Goal: Book appointment/travel/reservation

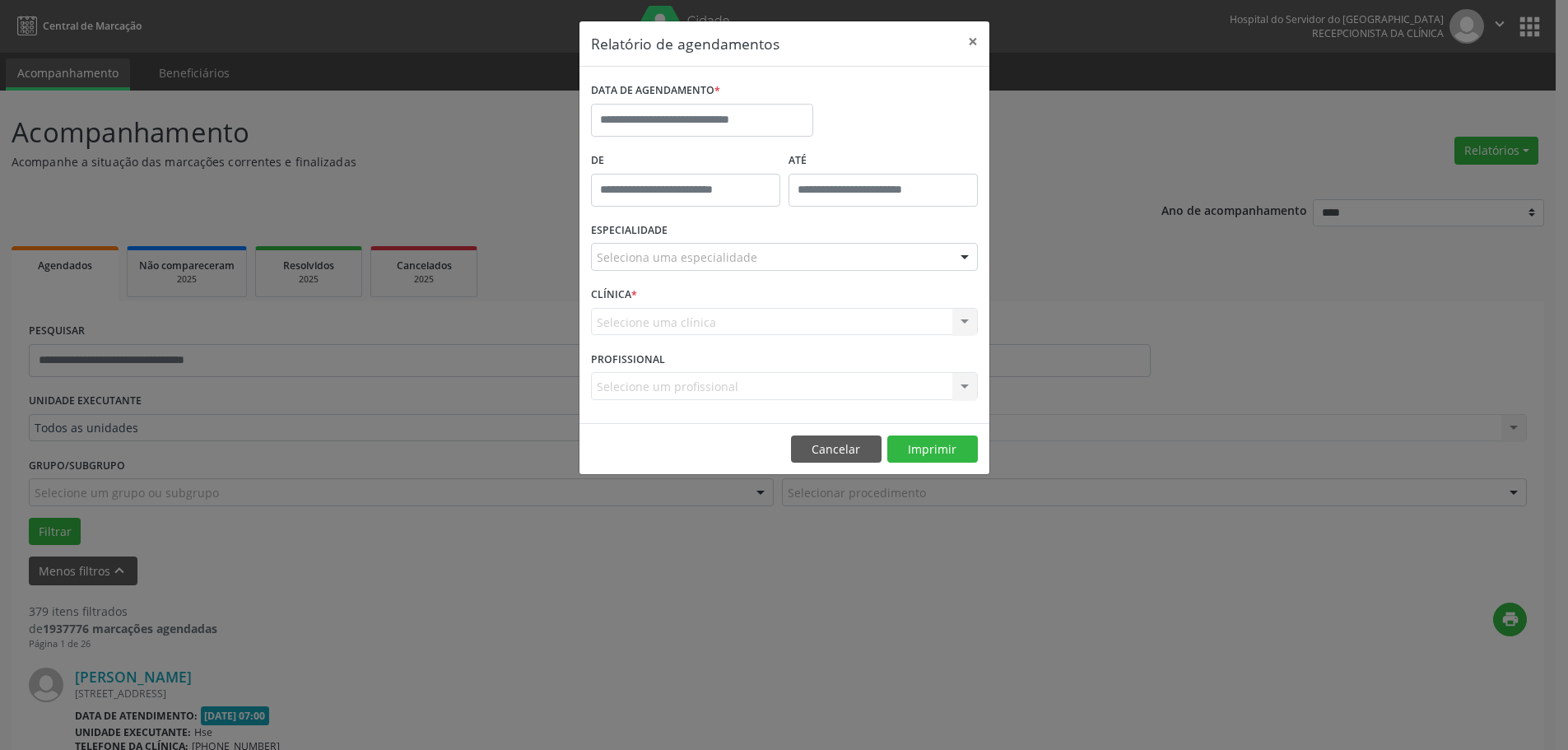
select select "*"
click at [722, 117] on input "text" at bounding box center [708, 120] width 223 height 33
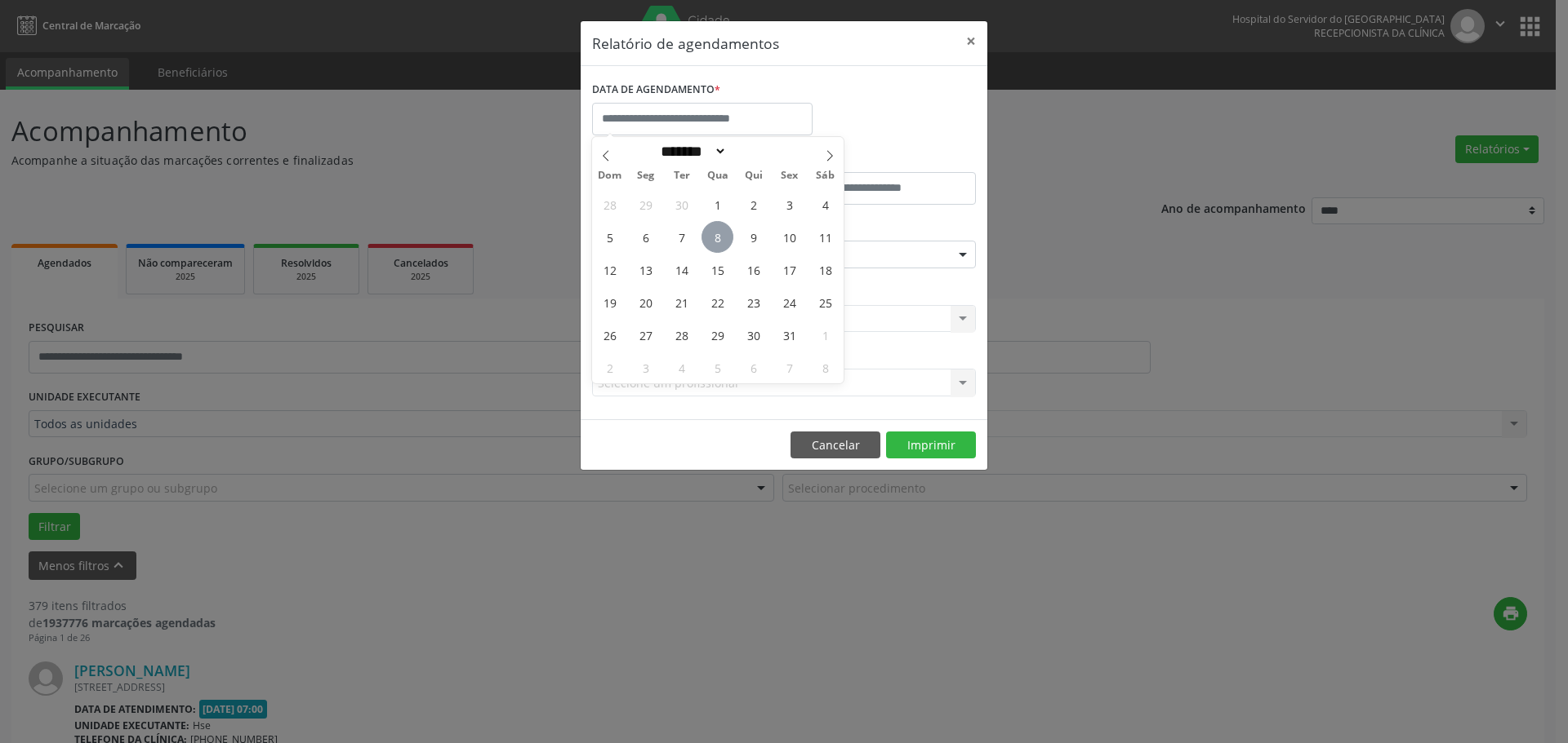
click at [712, 237] on span "8" at bounding box center [717, 237] width 32 height 32
type input "**********"
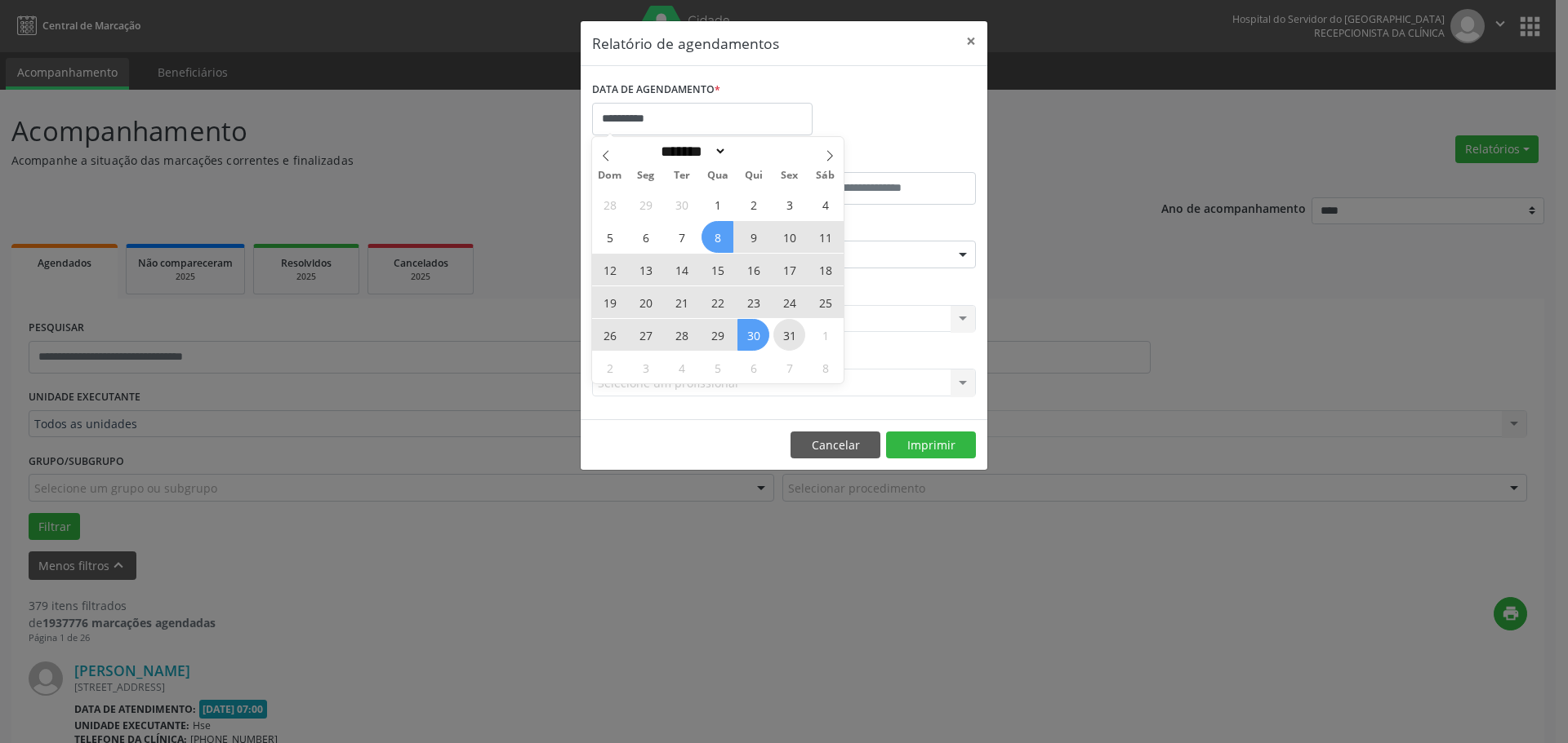
drag, startPoint x: 711, startPoint y: 237, endPoint x: 797, endPoint y: 336, distance: 131.1
click at [797, 336] on div "28 29 30 1 2 3 4 5 6 7 8 9 10 11 12 13 14 15 16 17 18 19 20 21 22 23 24 25 26 2…" at bounding box center [718, 286] width 251 height 196
click at [797, 336] on span "31" at bounding box center [789, 334] width 32 height 32
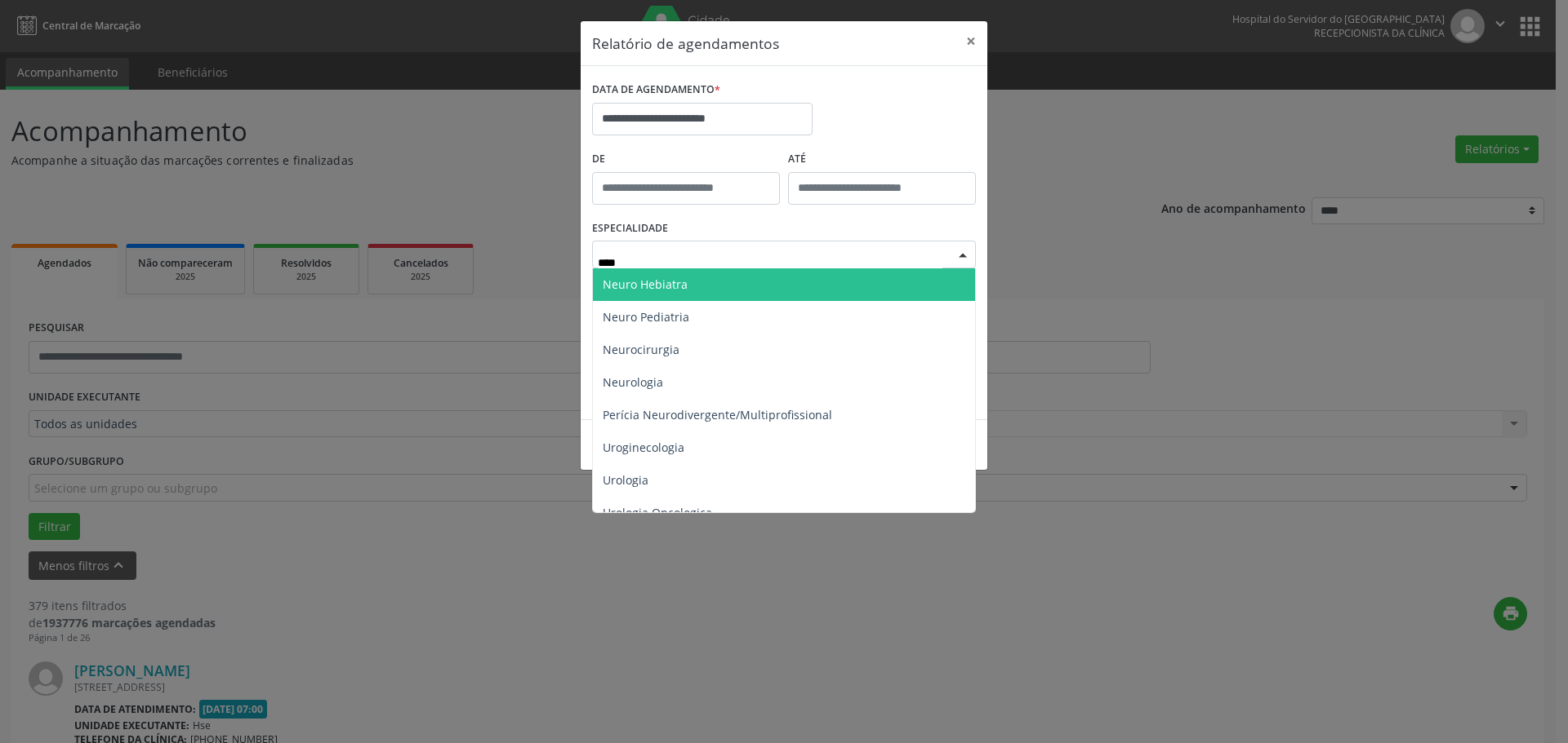
type input "*****"
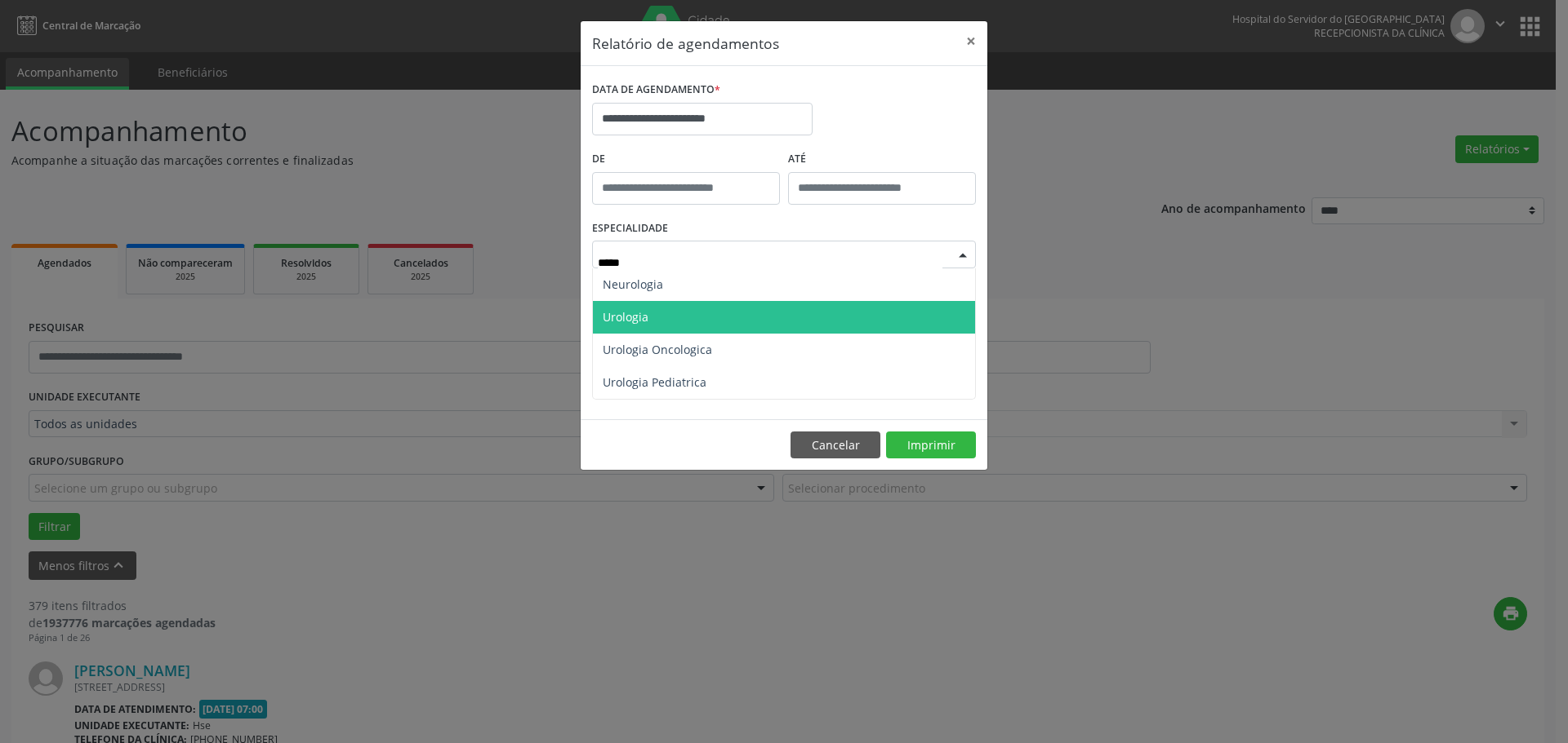
click at [679, 302] on span "Urologia" at bounding box center [784, 317] width 382 height 33
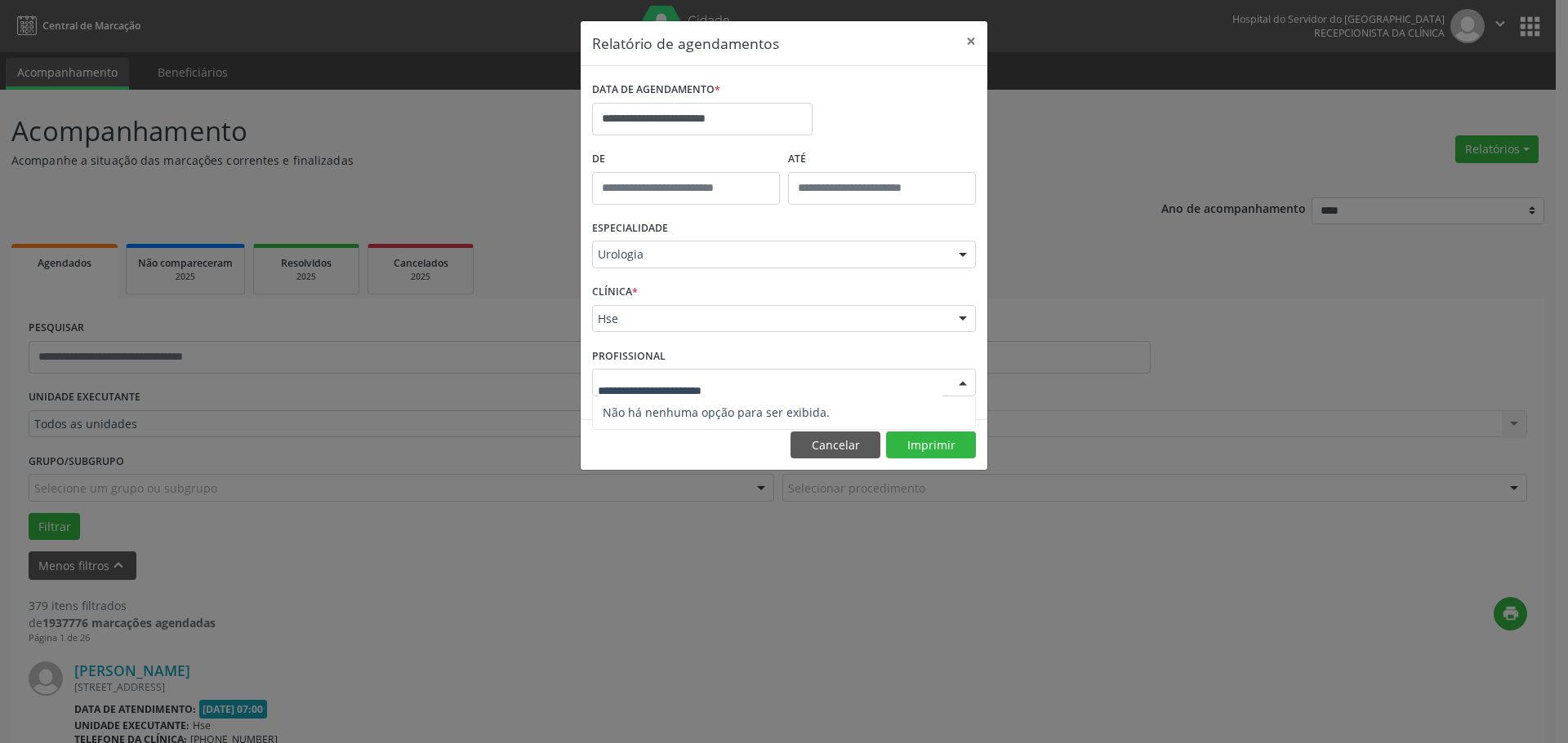
click at [947, 380] on div "Nenhum resultado encontrado para: " " Não há nenhuma opção para ser exibida." at bounding box center [784, 383] width 384 height 28
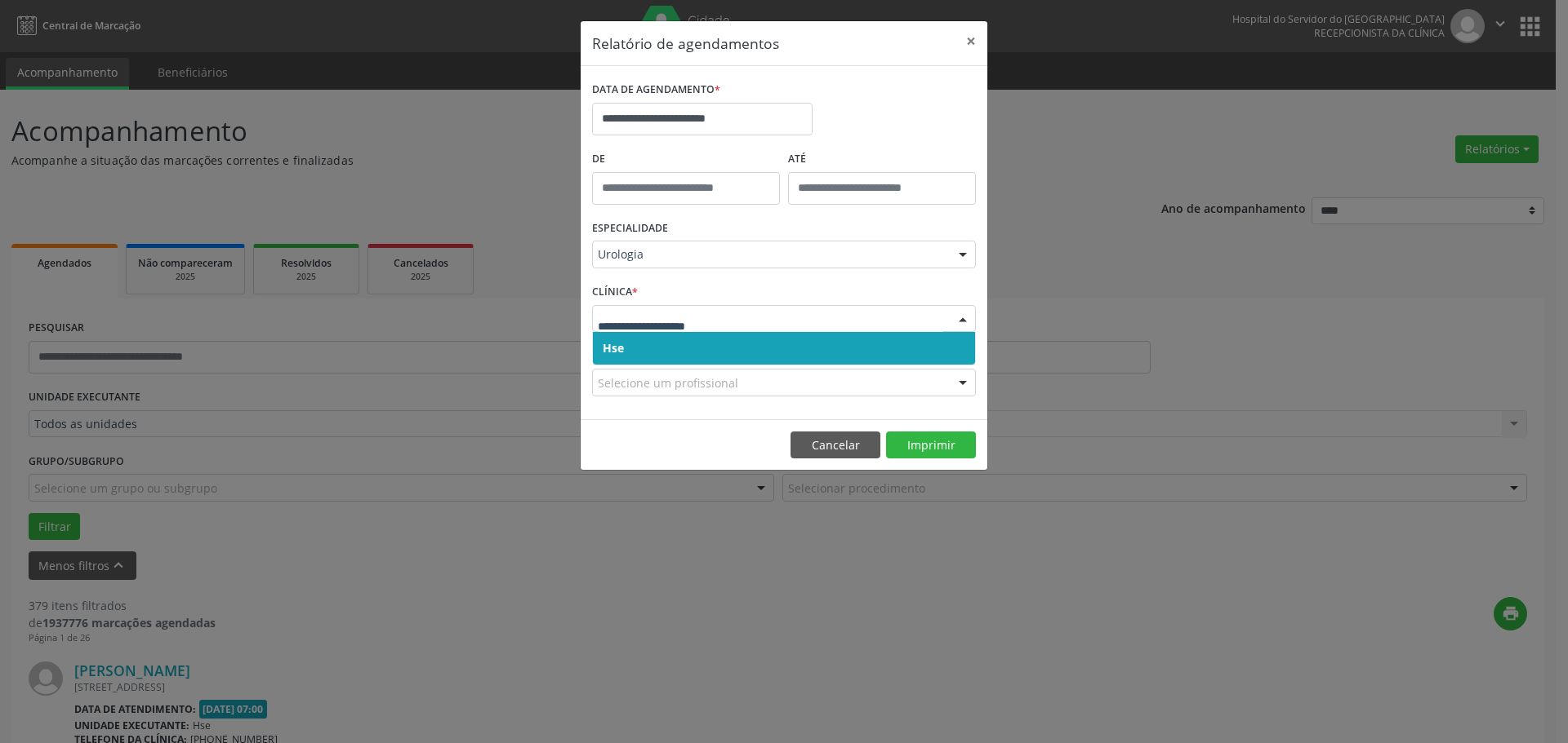
click at [859, 331] on input "text" at bounding box center [770, 326] width 344 height 33
click at [831, 326] on input "text" at bounding box center [770, 326] width 344 height 33
click at [798, 338] on span "Hse" at bounding box center [784, 348] width 382 height 33
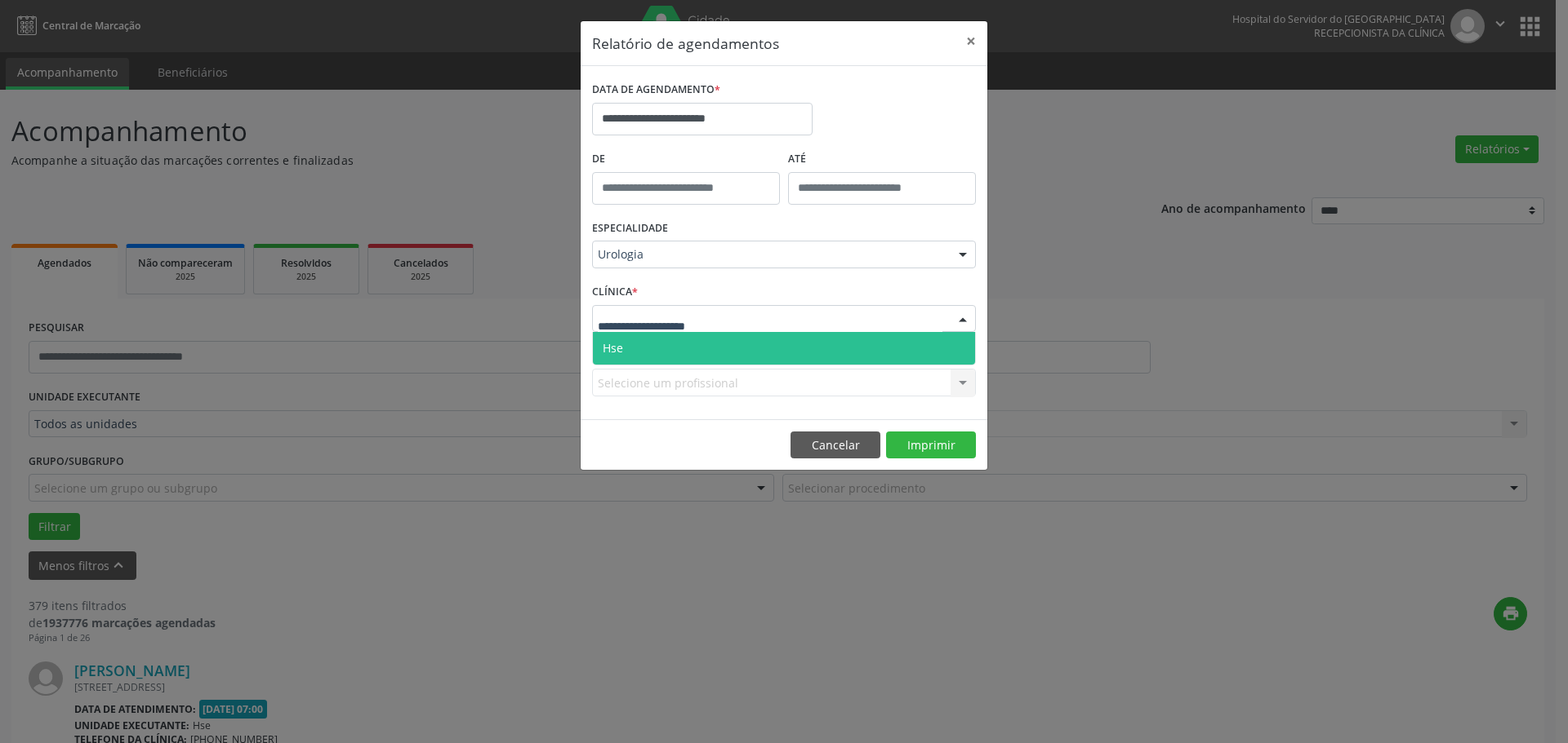
click at [807, 316] on div at bounding box center [784, 319] width 384 height 28
click at [766, 340] on span "Hse" at bounding box center [784, 348] width 382 height 33
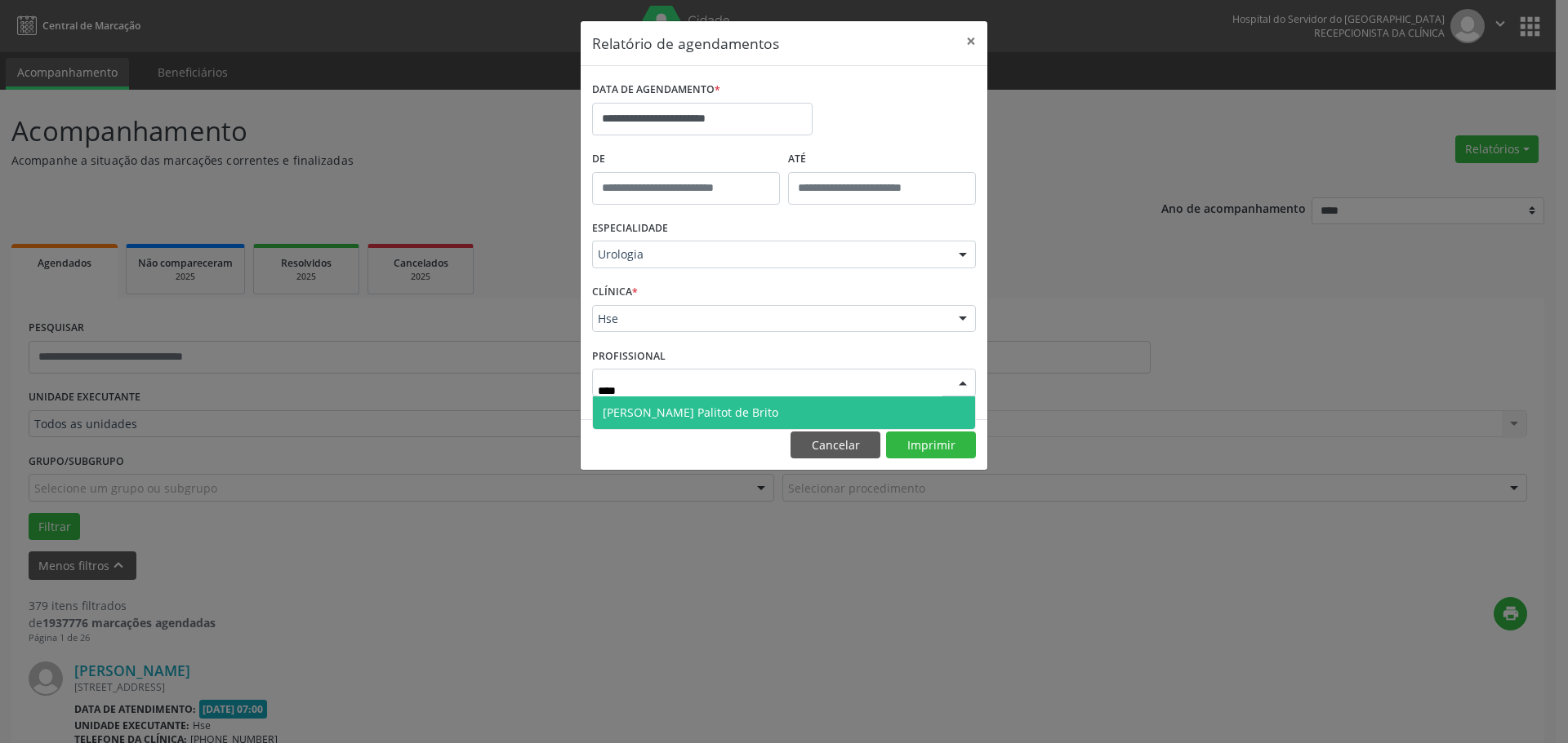
type input "*****"
click at [668, 407] on span "[PERSON_NAME] Palitot de Brito" at bounding box center [690, 413] width 175 height 16
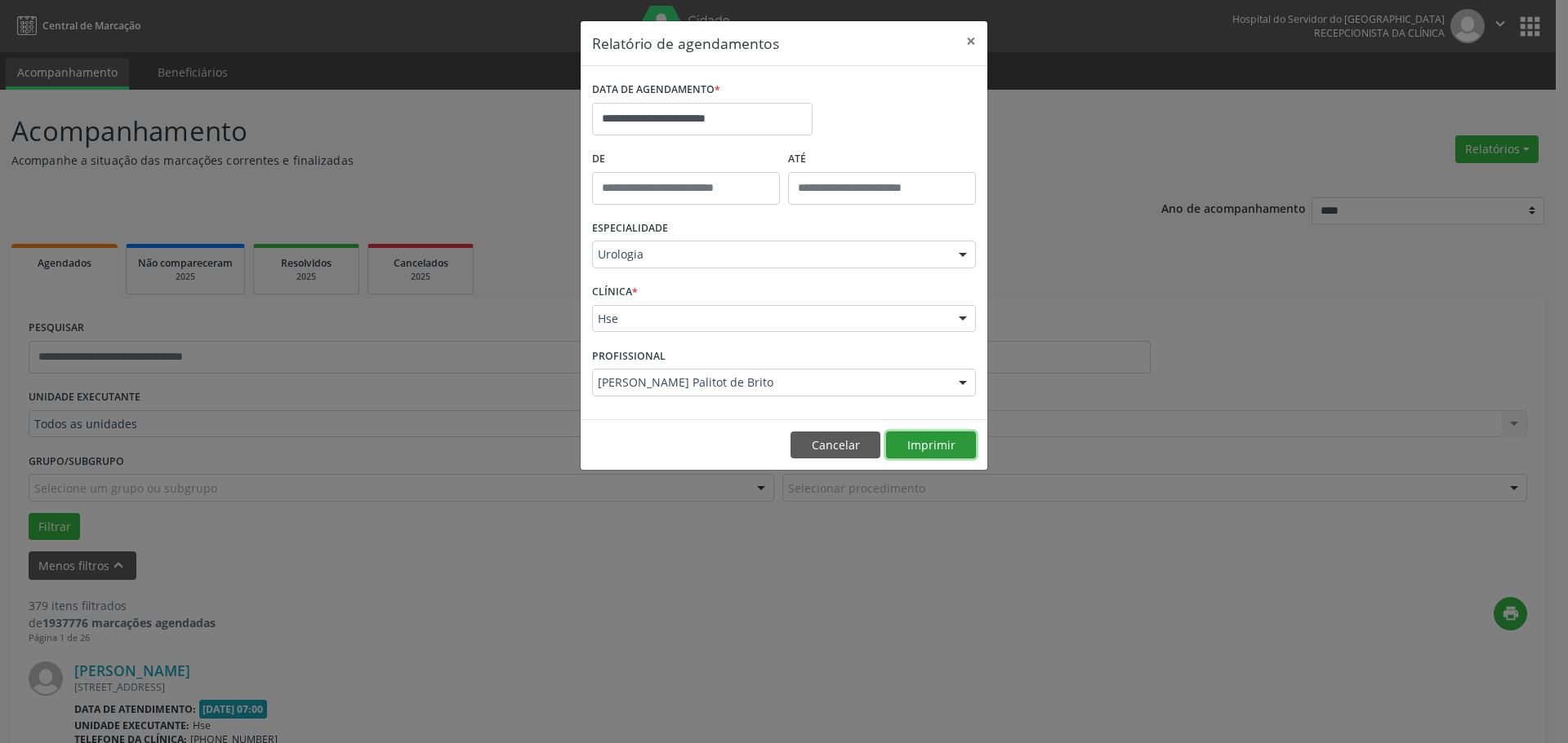
click at [901, 439] on button "Imprimir" at bounding box center [931, 445] width 90 height 28
